Goal: Complete application form

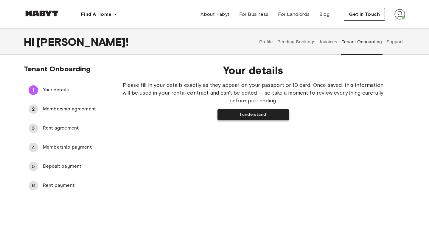
click at [241, 113] on button "I understand" at bounding box center [252, 114] width 71 height 11
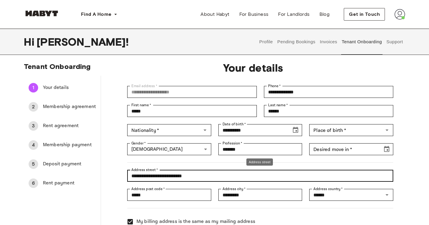
scroll to position [1, 0]
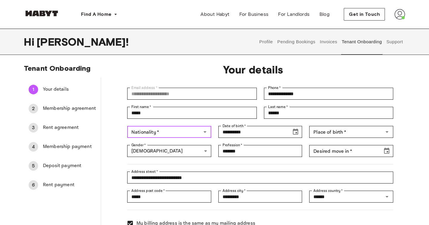
click at [181, 131] on input "Nationality   *" at bounding box center [164, 132] width 71 height 8
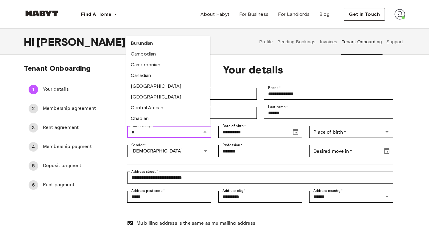
scroll to position [0, 0]
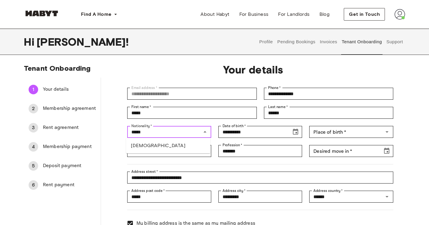
click at [152, 146] on li "Israeli" at bounding box center [168, 145] width 84 height 11
type input "*******"
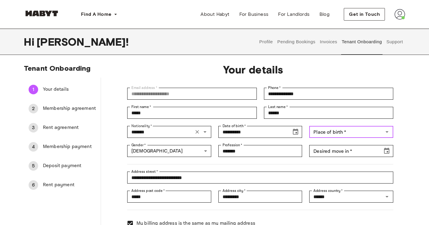
click at [329, 134] on input "Place of birth   *" at bounding box center [346, 132] width 71 height 8
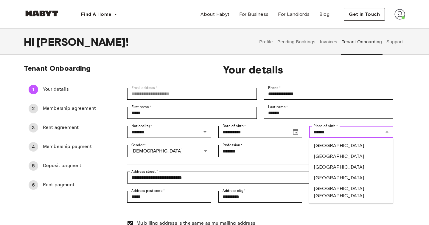
click at [356, 175] on li "United States of America" at bounding box center [351, 177] width 84 height 11
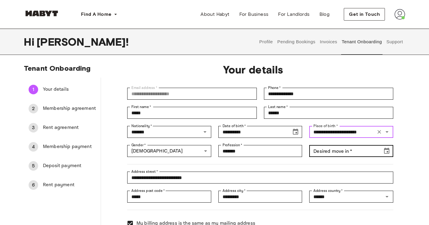
type input "**********"
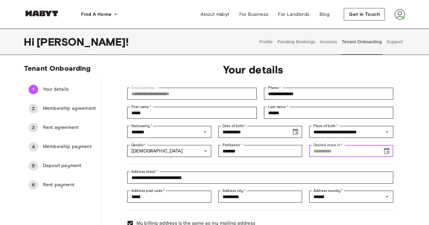
click at [362, 150] on input "Desired move in   *" at bounding box center [343, 151] width 69 height 12
click at [388, 152] on icon "Choose date" at bounding box center [386, 150] width 5 height 6
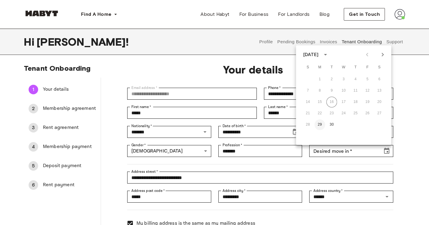
click at [319, 125] on button "29" at bounding box center [320, 124] width 11 height 11
type input "**********"
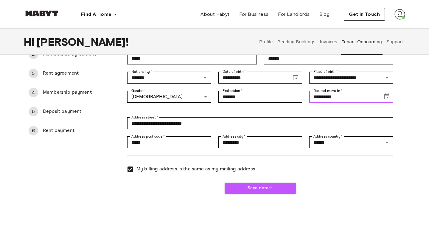
scroll to position [57, 0]
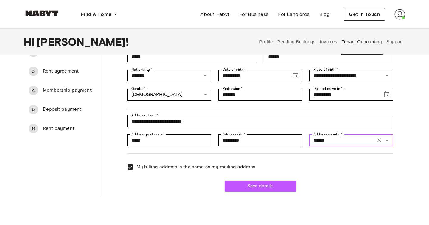
click at [343, 136] on input "******" at bounding box center [342, 140] width 63 height 8
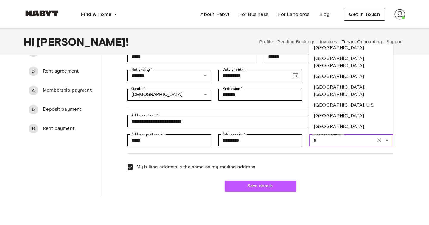
scroll to position [0, 0]
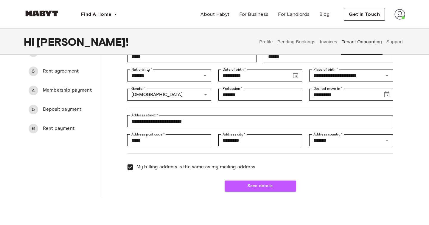
type input "******"
click at [243, 185] on button "Save details" at bounding box center [260, 185] width 71 height 11
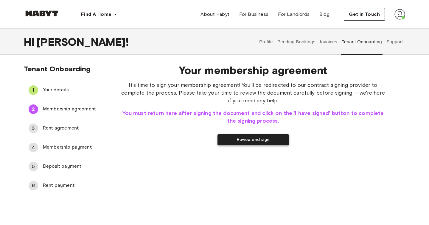
click at [266, 140] on button "Review and sign" at bounding box center [252, 139] width 71 height 11
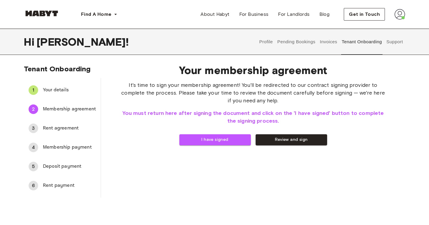
click at [52, 87] on span "Your details" at bounding box center [69, 89] width 53 height 7
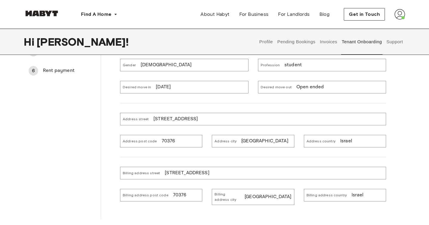
scroll to position [119, 0]
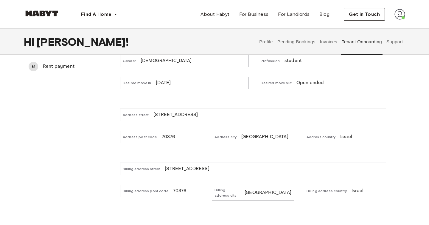
click at [340, 189] on span "Billing address country" at bounding box center [327, 190] width 40 height 5
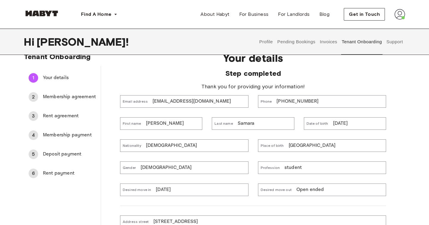
scroll to position [0, 0]
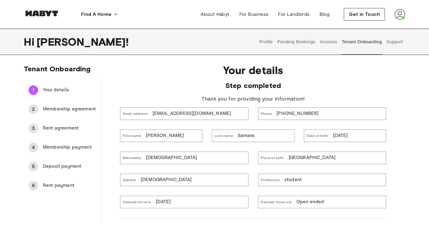
click at [255, 87] on span "Step completed" at bounding box center [253, 85] width 266 height 9
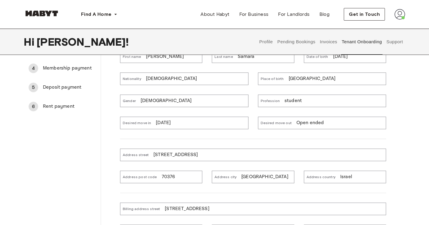
scroll to position [80, 0]
click at [336, 174] on div "Address country Israel" at bounding box center [345, 176] width 82 height 13
click at [355, 173] on div "Address country Israel" at bounding box center [345, 176] width 82 height 13
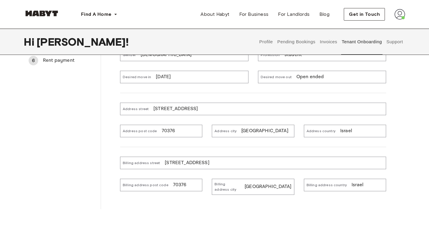
scroll to position [128, 0]
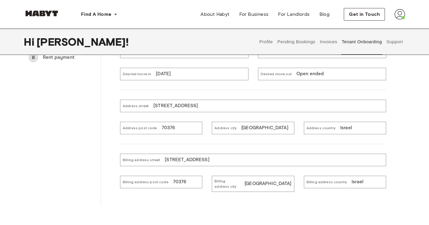
click at [299, 160] on div "Billing address street Aachener Straße 8, 4th Floor" at bounding box center [253, 159] width 266 height 13
click at [352, 178] on p "Israel" at bounding box center [358, 181] width 12 height 7
click at [352, 180] on p "Israel" at bounding box center [358, 181] width 12 height 7
click at [352, 181] on p "Israel" at bounding box center [358, 181] width 12 height 7
drag, startPoint x: 363, startPoint y: 181, endPoint x: 340, endPoint y: 180, distance: 23.9
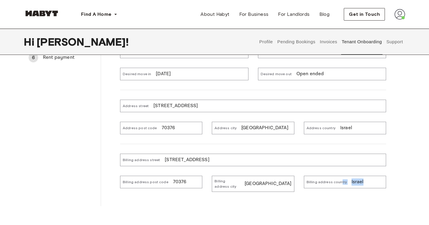
click at [340, 180] on div "Billing address country Israel" at bounding box center [345, 181] width 82 height 13
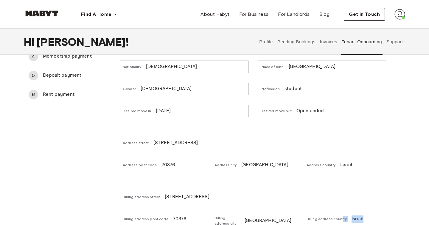
scroll to position [0, 0]
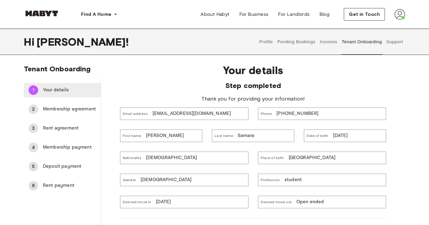
click at [45, 89] on span "Your details" at bounding box center [69, 89] width 53 height 7
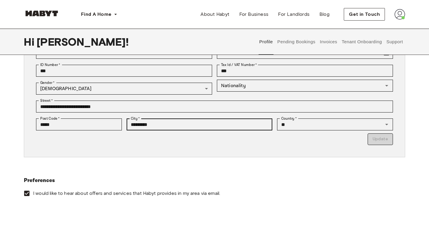
scroll to position [94, 0]
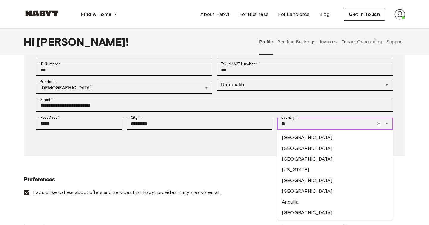
click at [326, 126] on input "**" at bounding box center [326, 123] width 95 height 8
click at [380, 123] on icon "Clear" at bounding box center [379, 123] width 6 height 6
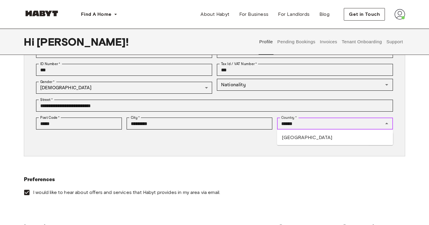
click at [296, 138] on li "Germany" at bounding box center [335, 137] width 116 height 11
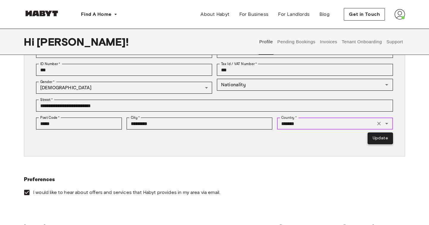
type input "*******"
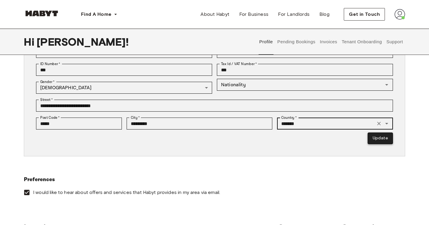
click at [377, 136] on button "Update" at bounding box center [380, 138] width 25 height 12
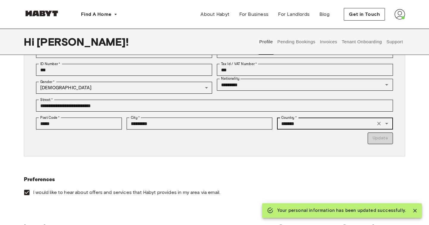
type input "*********"
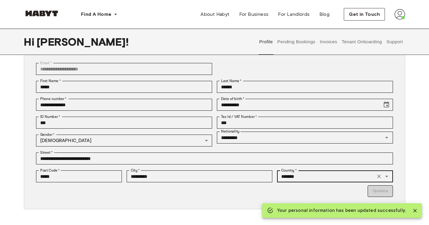
scroll to position [38, 0]
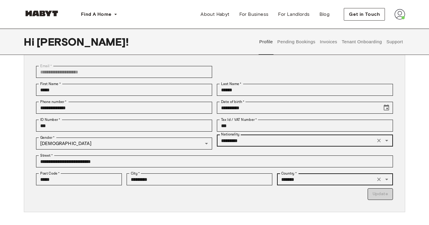
click at [380, 139] on icon "Clear" at bounding box center [379, 140] width 6 height 6
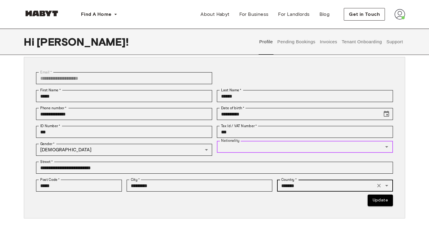
scroll to position [33, 0]
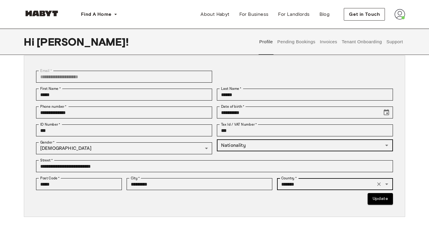
click at [360, 40] on button "Tenant Onboarding" at bounding box center [362, 42] width 42 height 26
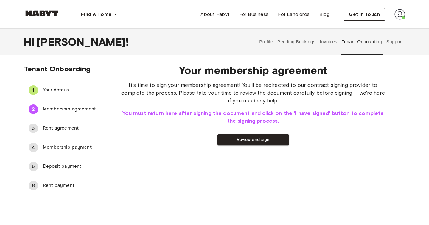
click at [47, 88] on span "Your details" at bounding box center [69, 89] width 53 height 7
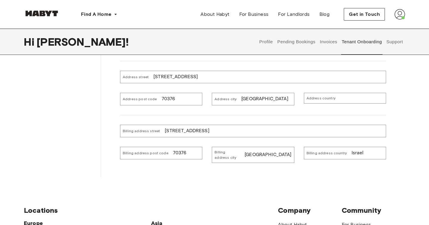
scroll to position [160, 0]
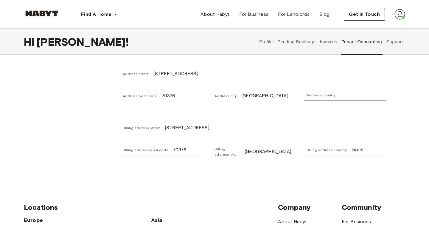
click at [352, 149] on p "Israel" at bounding box center [358, 149] width 12 height 7
click at [354, 150] on p "Israel" at bounding box center [358, 149] width 12 height 7
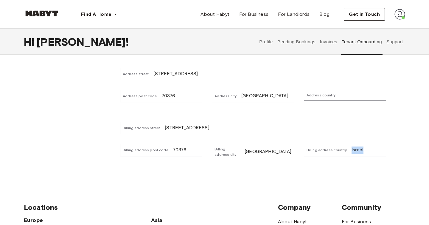
click at [266, 40] on button "Profile" at bounding box center [266, 42] width 15 height 26
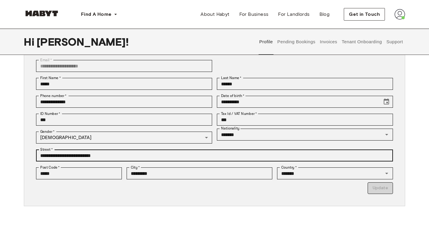
scroll to position [44, 0]
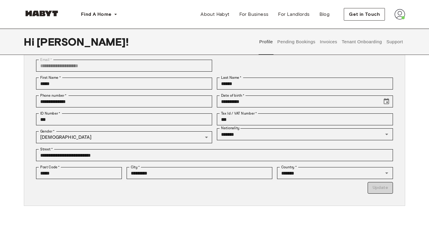
click at [375, 189] on p "Update" at bounding box center [214, 188] width 357 height 12
click at [376, 189] on p "Update" at bounding box center [214, 188] width 357 height 12
click at [172, 186] on p "Update" at bounding box center [214, 188] width 357 height 12
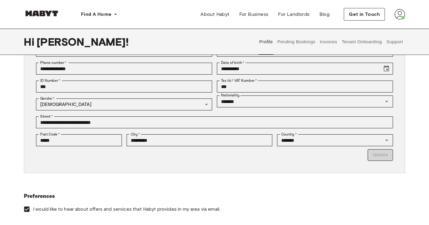
scroll to position [74, 0]
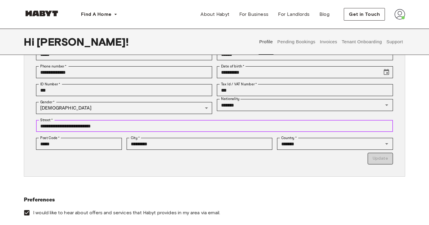
click at [364, 122] on input "**********" at bounding box center [214, 126] width 357 height 12
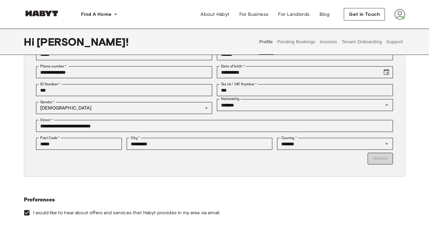
click at [379, 162] on p "Update" at bounding box center [214, 159] width 357 height 12
click at [359, 142] on input "*******" at bounding box center [326, 143] width 95 height 8
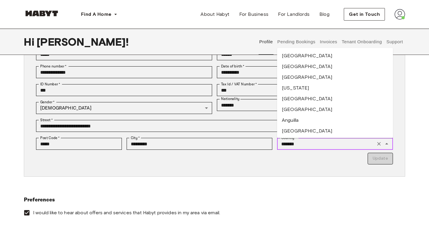
scroll to position [770, 0]
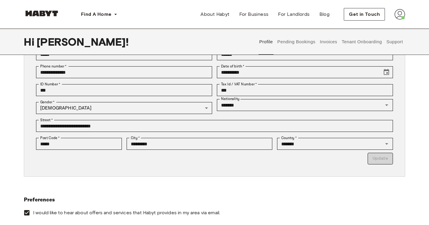
click at [330, 172] on div "**********" at bounding box center [214, 95] width 381 height 161
click at [378, 157] on p "Update" at bounding box center [214, 159] width 357 height 12
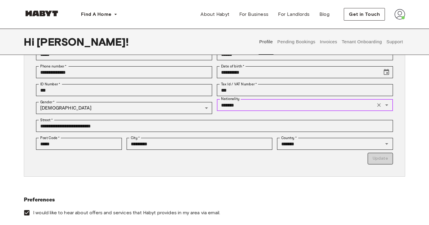
click at [239, 106] on input "*******" at bounding box center [296, 105] width 155 height 8
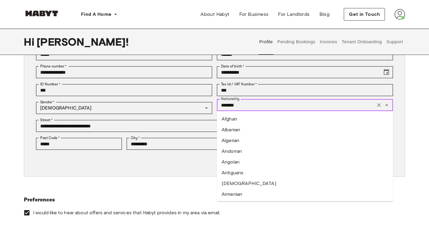
scroll to position [985, 0]
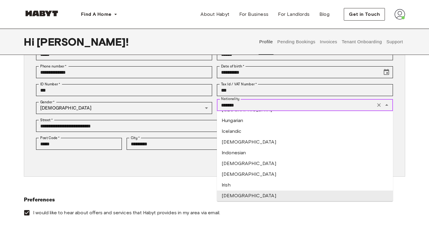
click at [239, 106] on input "*******" at bounding box center [296, 105] width 155 height 8
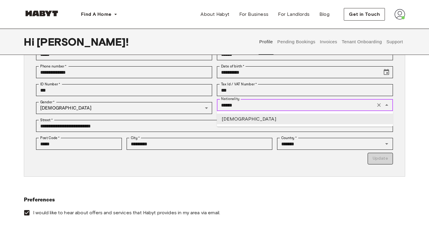
click at [244, 117] on li "Israeli" at bounding box center [305, 119] width 176 height 11
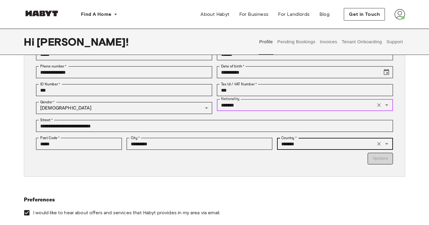
click at [380, 143] on icon "Clear" at bounding box center [379, 144] width 4 height 4
type input "*******"
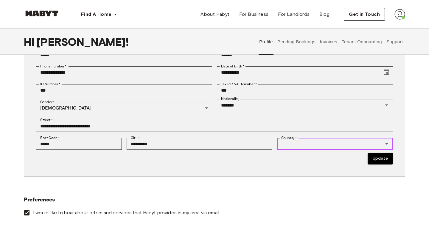
click at [323, 145] on input "Country   *" at bounding box center [330, 143] width 102 height 8
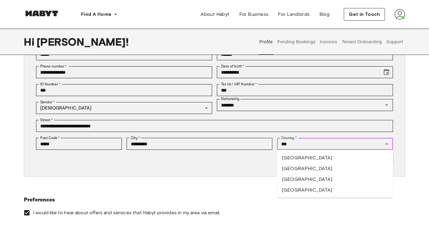
click at [285, 167] on li "Germany" at bounding box center [335, 168] width 116 height 11
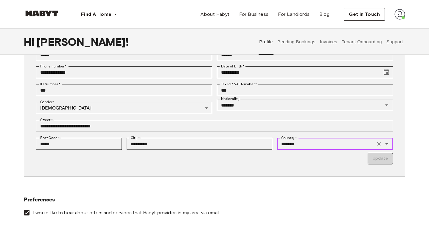
type input "*******"
click at [380, 159] on p "Update" at bounding box center [214, 159] width 357 height 12
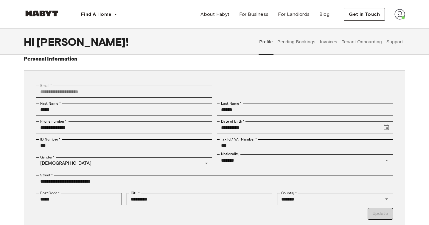
scroll to position [13, 0]
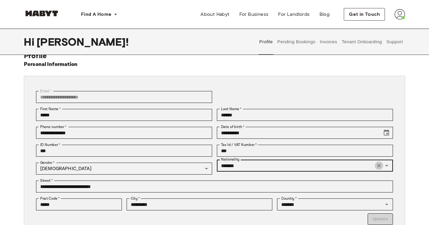
click at [379, 166] on icon "Clear" at bounding box center [379, 166] width 4 height 4
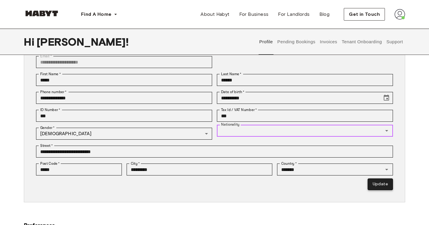
scroll to position [49, 0]
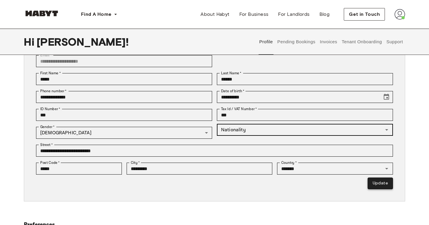
click at [384, 182] on button "Update" at bounding box center [380, 183] width 25 height 12
type input "*********"
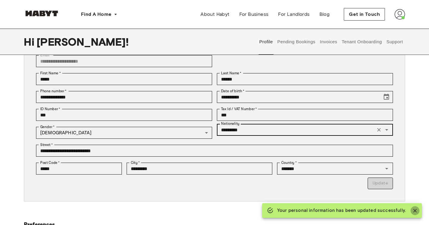
click at [416, 209] on icon "Close" at bounding box center [415, 211] width 4 height 4
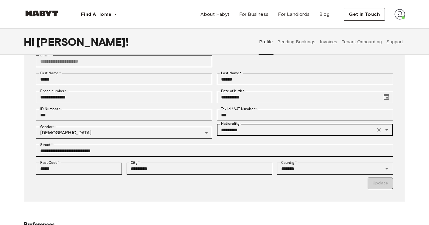
click at [350, 39] on button "Tenant Onboarding" at bounding box center [362, 42] width 42 height 26
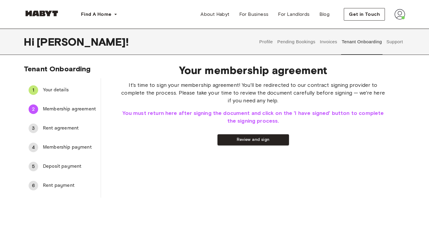
click at [61, 91] on span "Your details" at bounding box center [69, 89] width 53 height 7
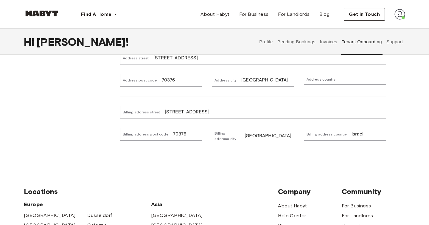
scroll to position [182, 0]
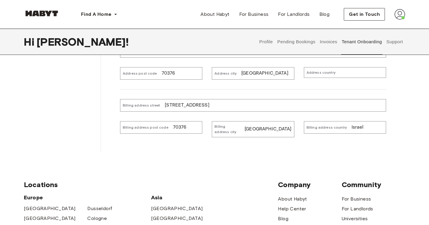
click at [345, 128] on div "Billing address country Israel" at bounding box center [345, 127] width 82 height 13
click at [357, 128] on p "Israel" at bounding box center [358, 127] width 12 height 7
click at [355, 128] on p "Israel" at bounding box center [358, 127] width 12 height 7
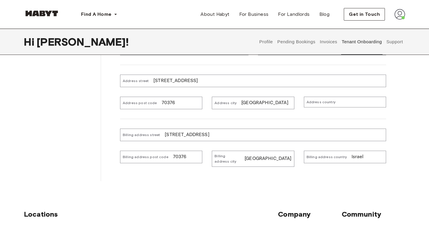
scroll to position [160, 0]
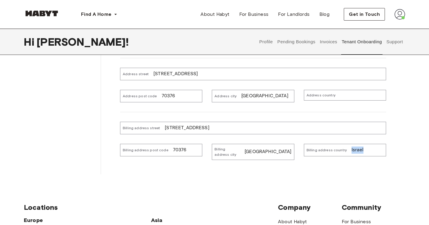
drag, startPoint x: 361, startPoint y: 150, endPoint x: 349, endPoint y: 150, distance: 12.2
click at [349, 150] on div "Billing address country Israel" at bounding box center [345, 150] width 82 height 13
click at [362, 151] on div "Billing address country Israel" at bounding box center [345, 150] width 82 height 13
click at [360, 164] on div "Step completed Thank you for providing your information! Email address janansam…" at bounding box center [253, 45] width 266 height 248
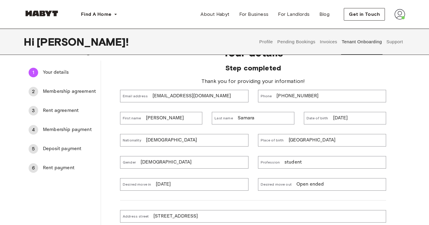
scroll to position [0, 0]
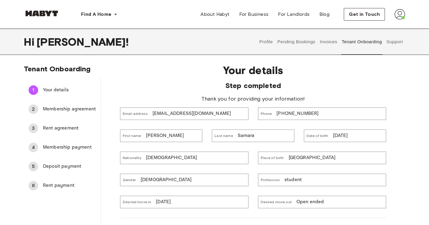
click at [400, 13] on img at bounding box center [399, 14] width 11 height 11
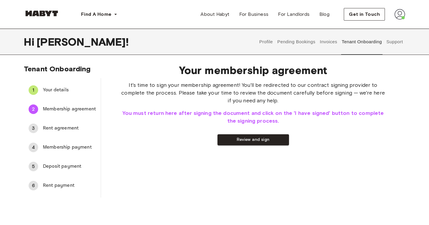
click at [59, 92] on span "Your details" at bounding box center [69, 89] width 53 height 7
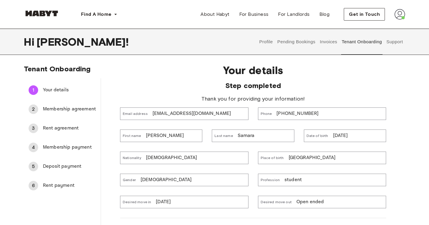
click at [266, 37] on button "Profile" at bounding box center [266, 42] width 15 height 26
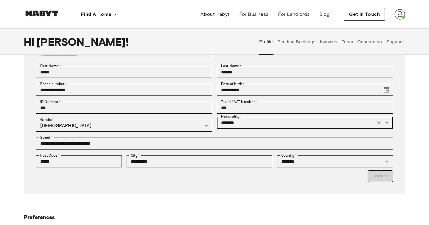
scroll to position [56, 0]
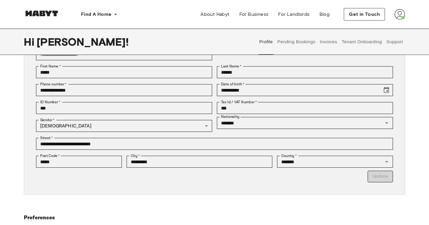
click at [354, 42] on button "Tenant Onboarding" at bounding box center [362, 42] width 42 height 26
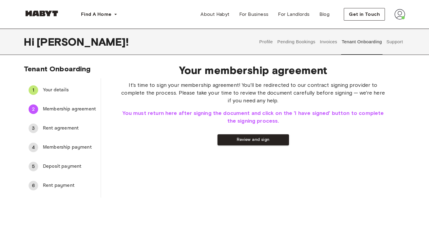
click at [57, 95] on div "1 Your details" at bounding box center [62, 90] width 77 height 14
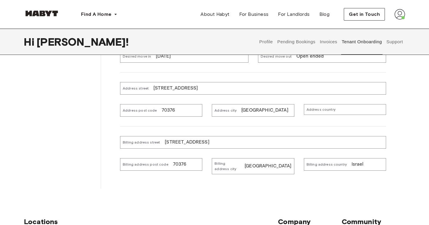
scroll to position [150, 0]
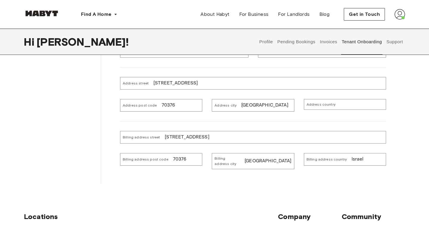
click at [356, 158] on p "Israel" at bounding box center [358, 159] width 12 height 7
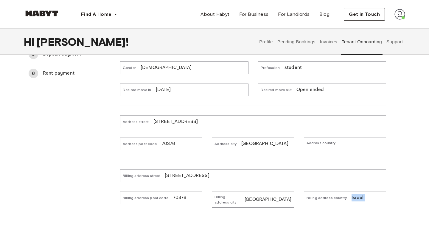
scroll to position [105, 0]
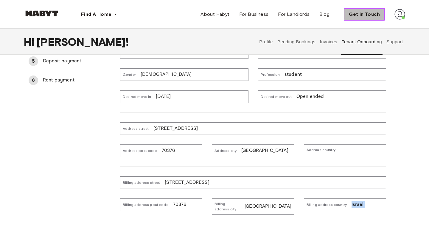
click at [373, 13] on span "Get in Touch" at bounding box center [364, 14] width 31 height 7
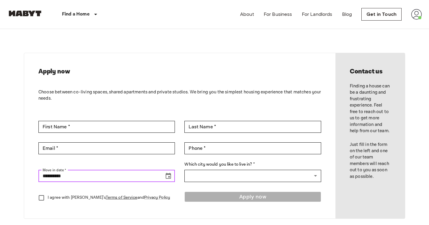
click at [79, 175] on input "**********" at bounding box center [99, 176] width 122 height 12
click at [171, 177] on icon "Choose date, selected date is Sep 17, 2025" at bounding box center [168, 175] width 5 height 6
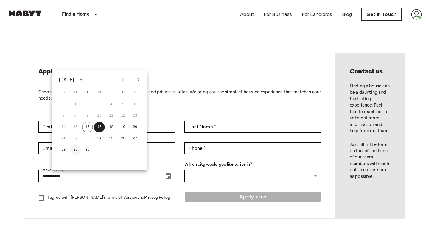
click at [76, 150] on button "29" at bounding box center [75, 149] width 11 height 11
type input "**********"
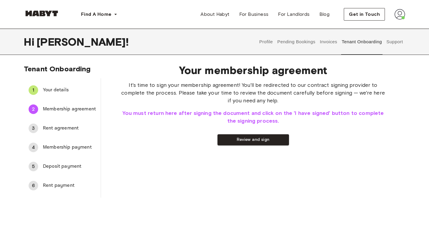
click at [69, 85] on div "1 Your details" at bounding box center [62, 90] width 77 height 14
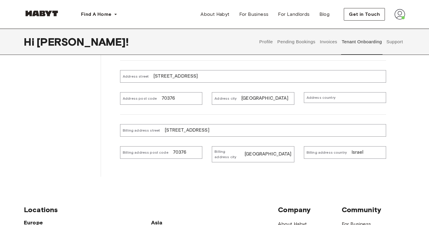
scroll to position [159, 0]
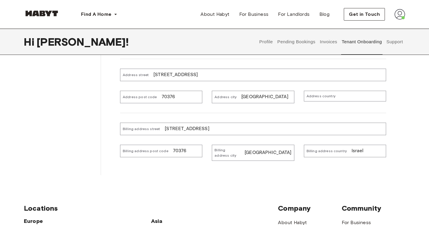
click at [354, 150] on p "Israel" at bounding box center [358, 150] width 12 height 7
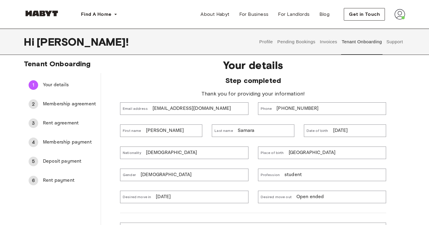
scroll to position [0, 0]
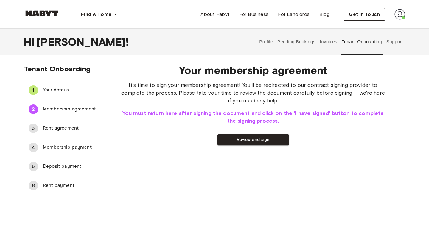
click at [66, 94] on div "1 Your details" at bounding box center [62, 90] width 77 height 14
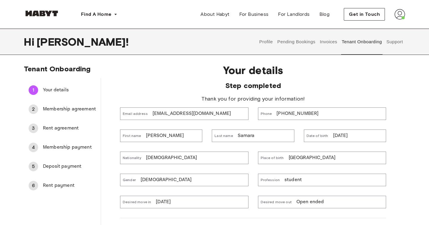
click at [208, 111] on div "Email address [EMAIL_ADDRESS][DOMAIN_NAME]" at bounding box center [184, 113] width 128 height 13
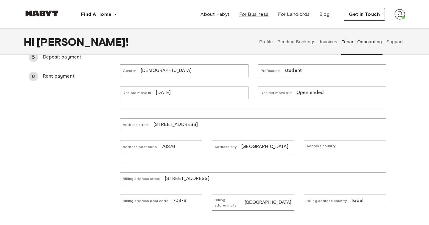
scroll to position [100, 0]
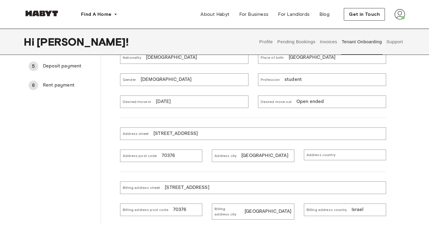
click at [260, 42] on button "Profile" at bounding box center [266, 42] width 15 height 26
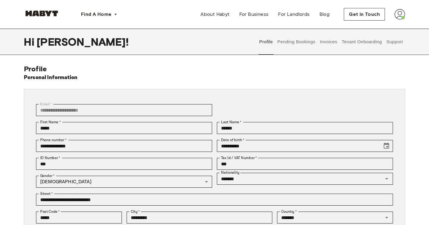
click at [354, 39] on button "Tenant Onboarding" at bounding box center [362, 42] width 42 height 26
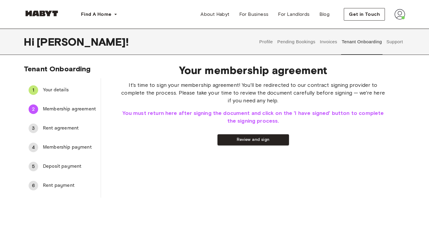
click at [78, 93] on span "Your details" at bounding box center [69, 89] width 53 height 7
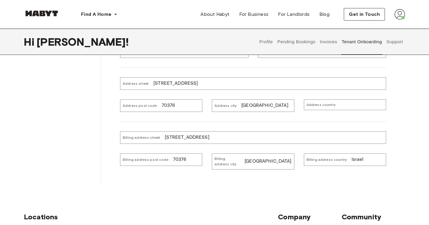
scroll to position [166, 0]
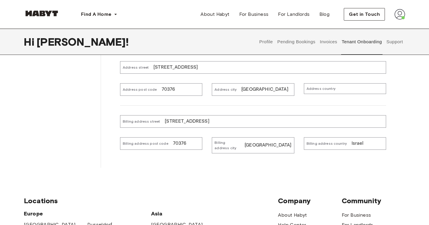
click at [314, 89] on span "Address country" at bounding box center [321, 88] width 29 height 5
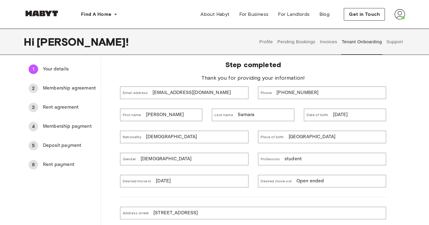
scroll to position [19, 0]
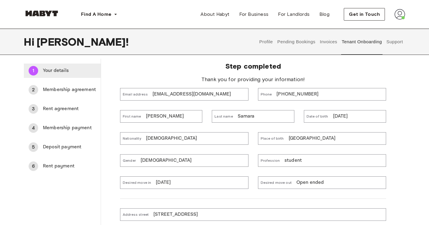
click at [66, 70] on span "Your details" at bounding box center [69, 70] width 53 height 7
